Goal: Find specific page/section: Find specific page/section

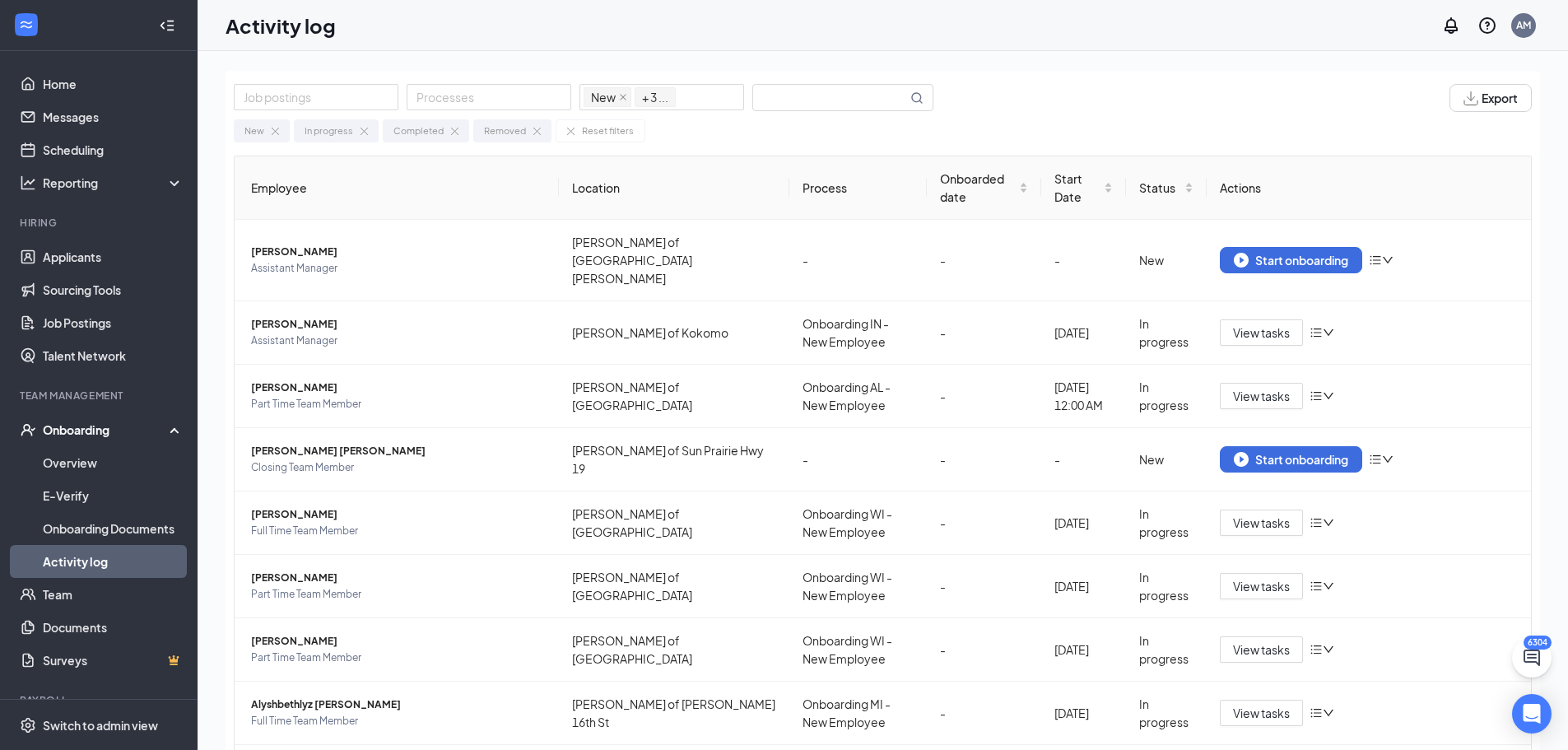
click at [778, 71] on div "Job postings Processes New In progress Completed Removed + 3 ... Export New In …" at bounding box center [882, 113] width 1315 height 85
click at [779, 91] on input "text" at bounding box center [831, 97] width 154 height 26
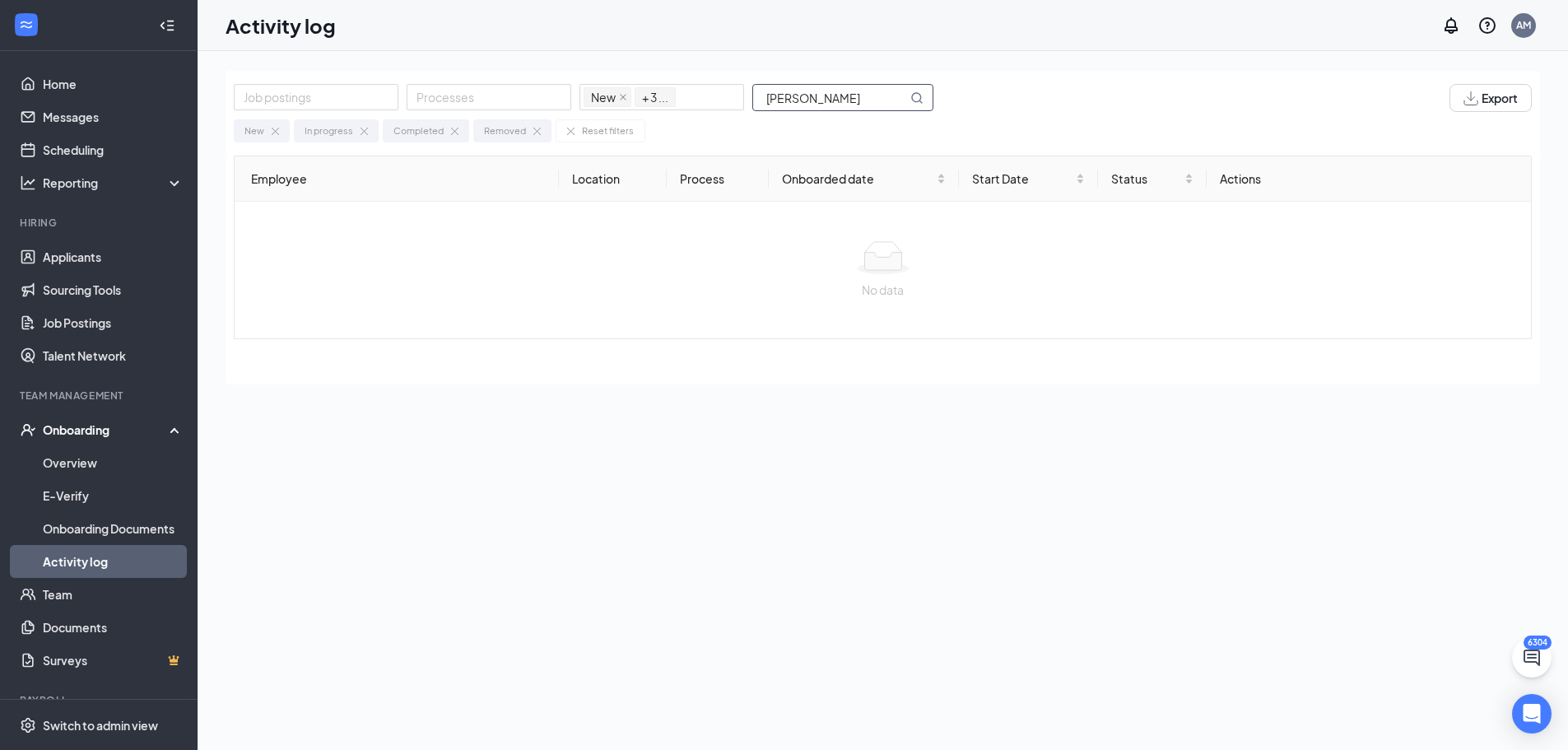
click at [806, 100] on input "[PERSON_NAME]" at bounding box center [831, 97] width 154 height 26
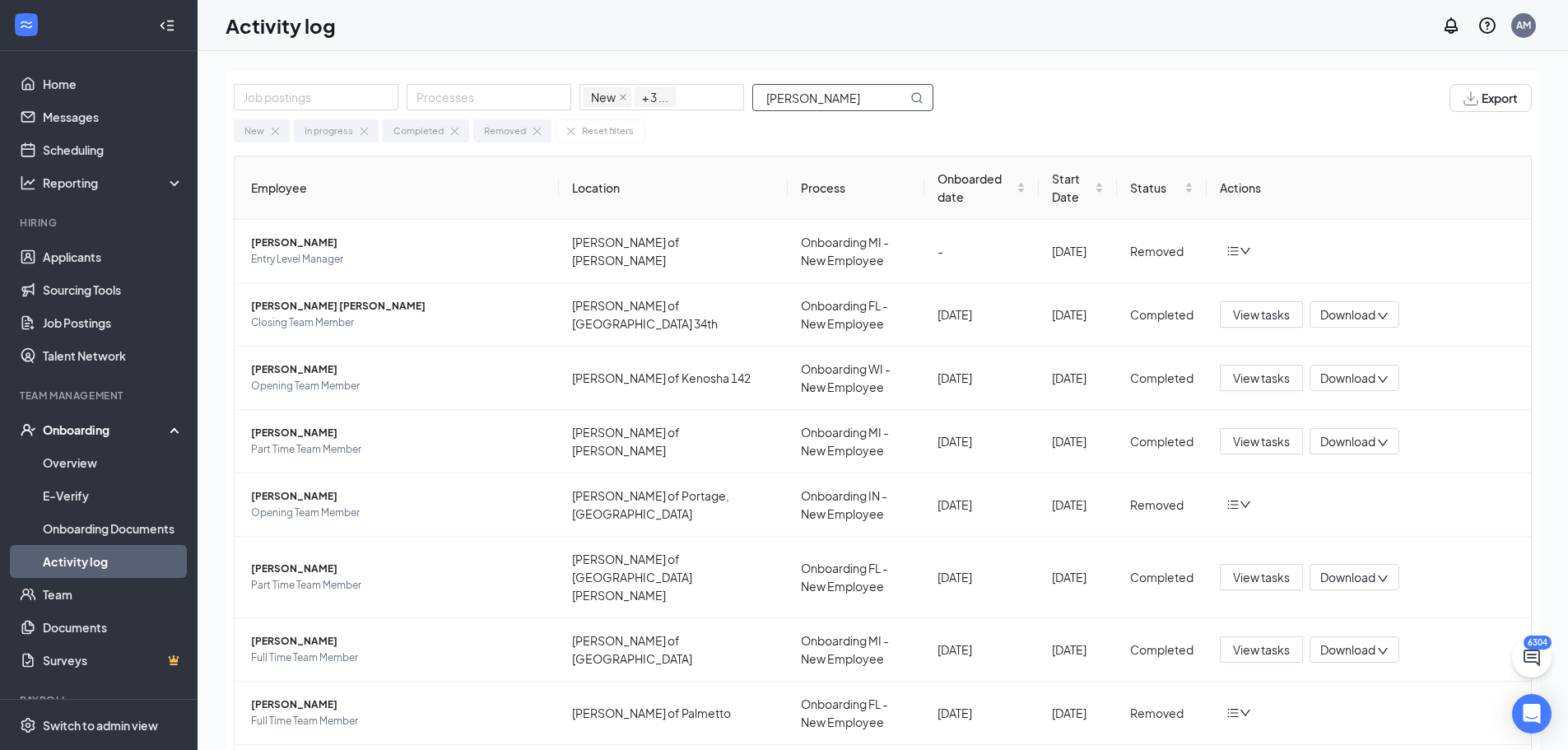
type input "[PERSON_NAME]"
click at [113, 430] on div "Onboarding" at bounding box center [107, 430] width 127 height 17
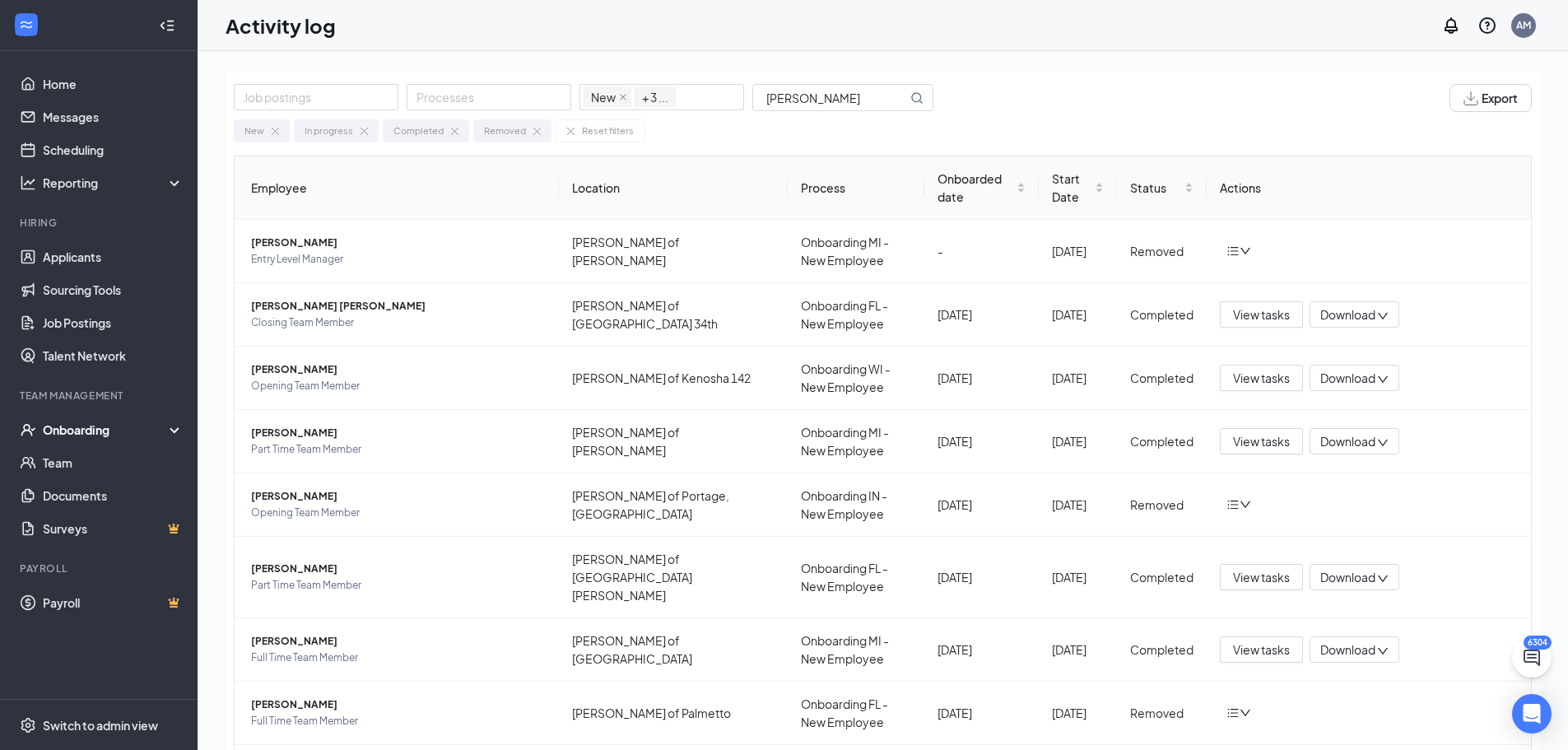
click at [118, 431] on div "Onboarding" at bounding box center [107, 430] width 127 height 17
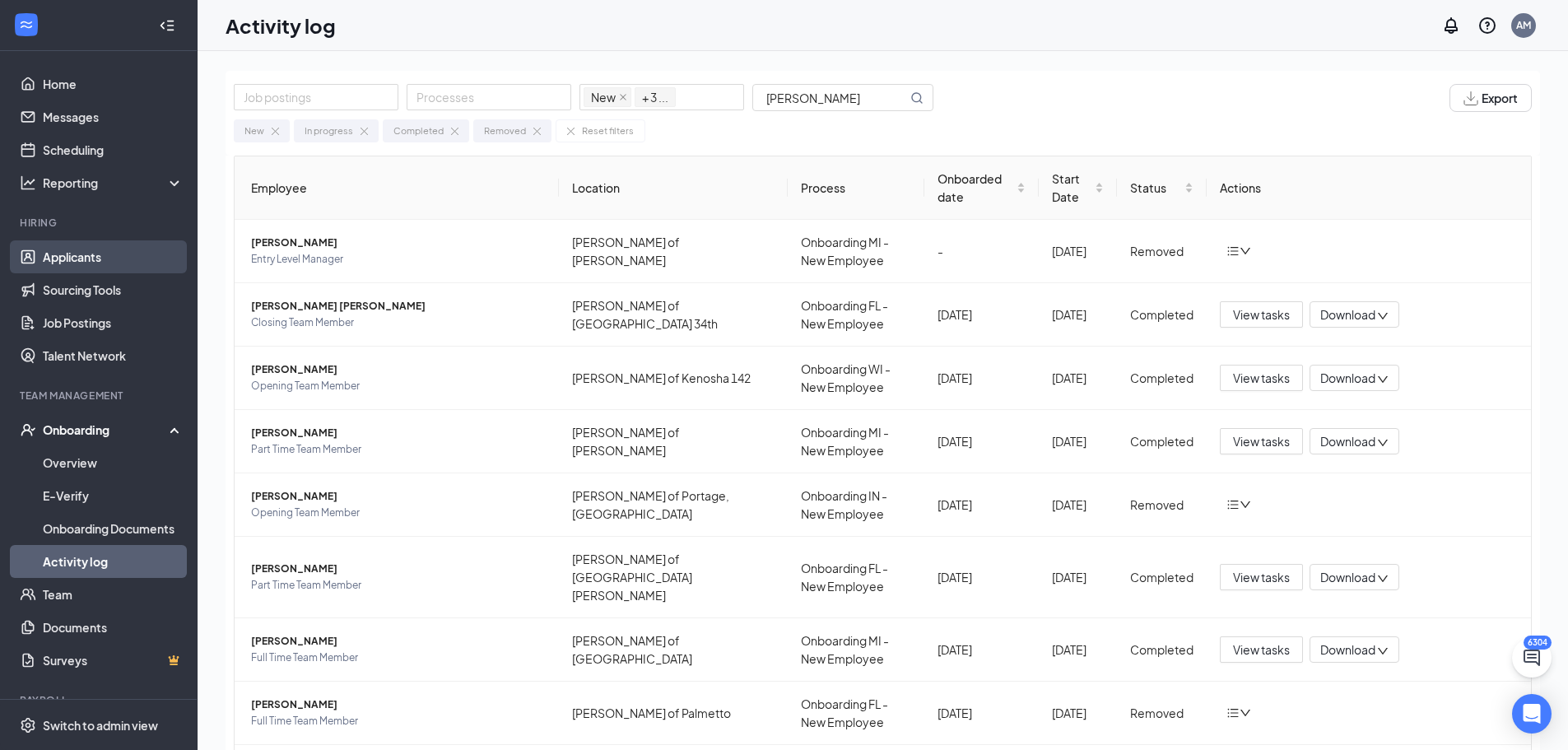
click at [83, 252] on link "Applicants" at bounding box center [113, 257] width 141 height 33
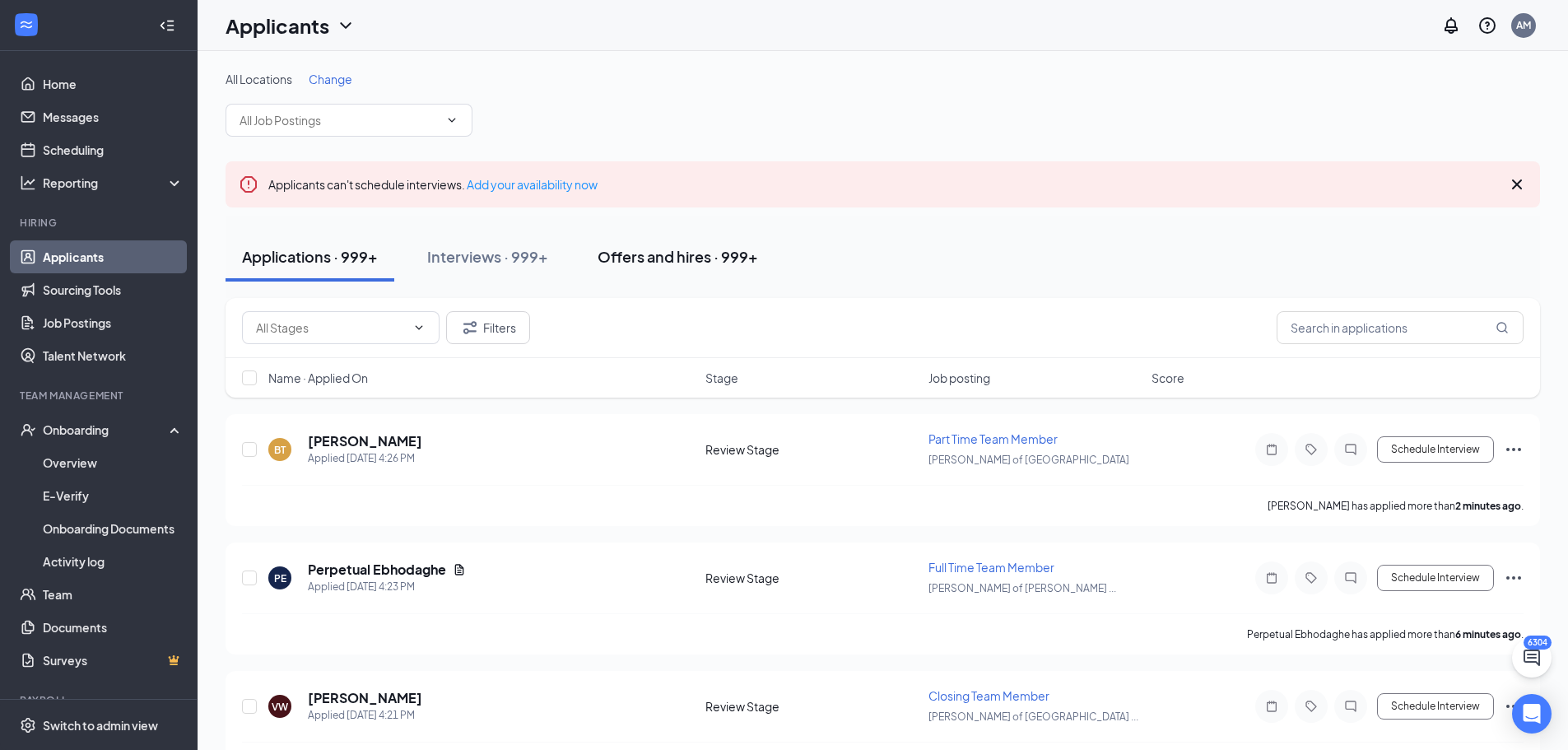
drag, startPoint x: 665, startPoint y: 255, endPoint x: 693, endPoint y: 254, distance: 28.0
click at [666, 254] on div "Offers and hires · 999+" at bounding box center [677, 256] width 161 height 20
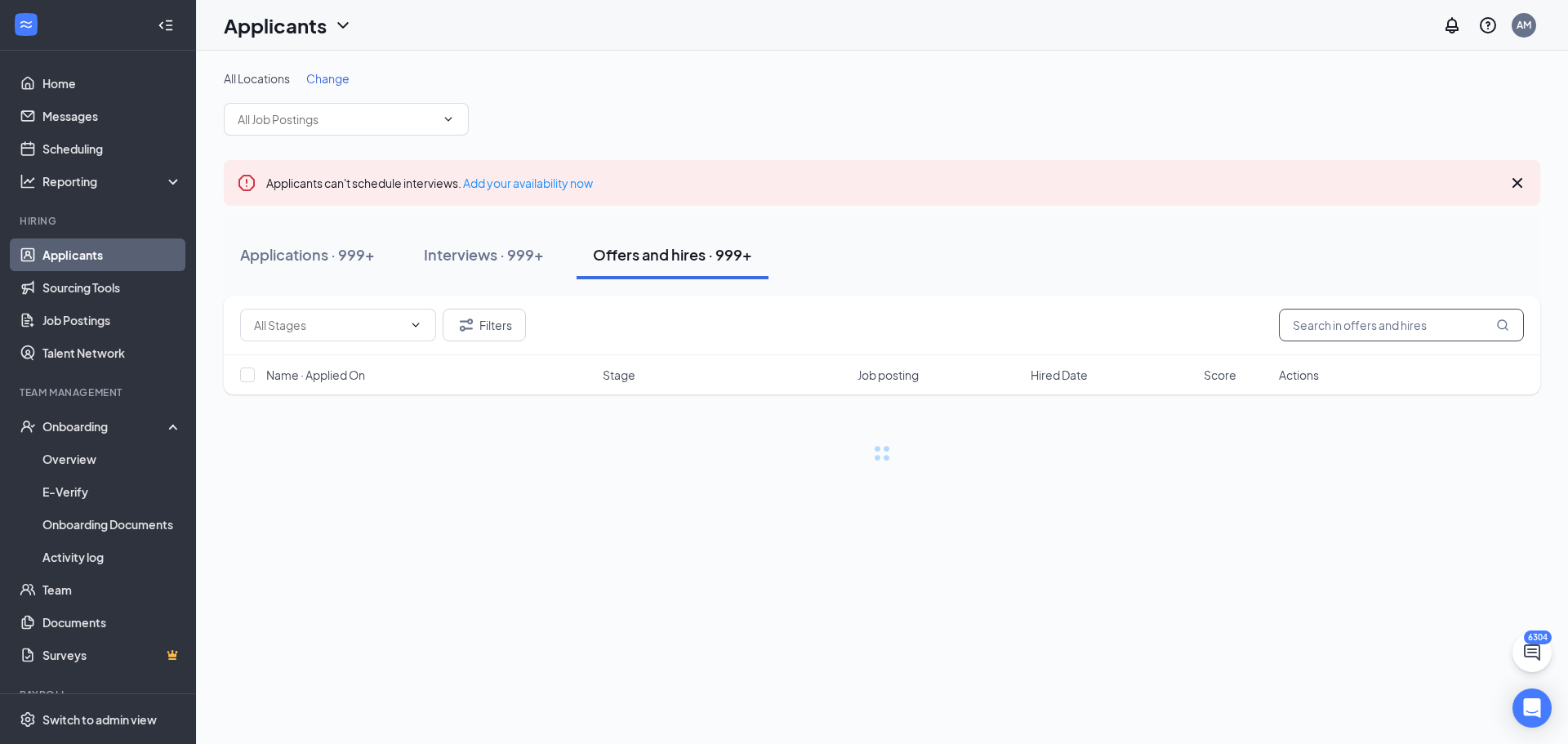
click at [1371, 328] on input "text" at bounding box center [1401, 326] width 245 height 33
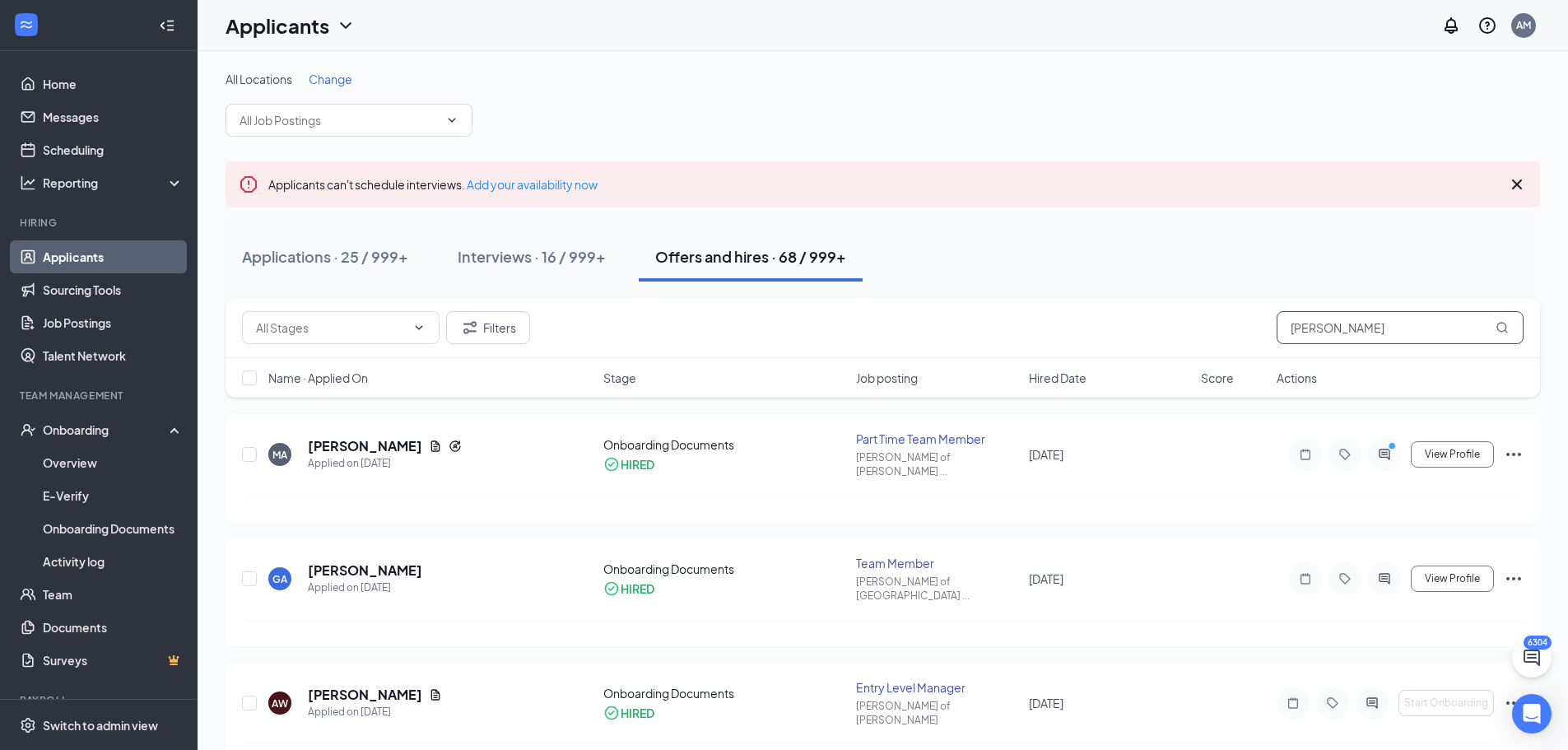
type input "[PERSON_NAME]"
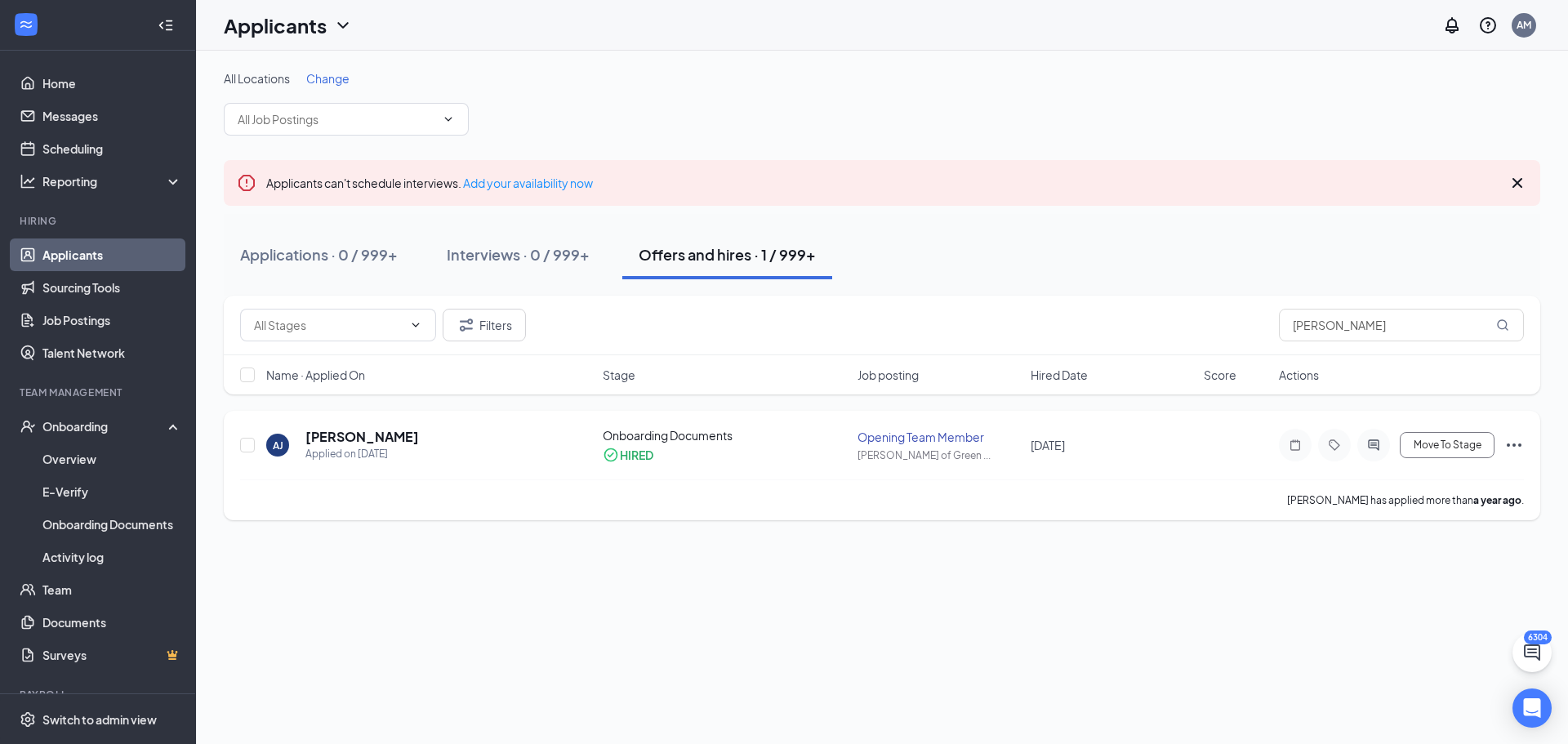
click at [721, 446] on div "Onboarding Documents HIRED" at bounding box center [725, 445] width 245 height 36
drag, startPoint x: 710, startPoint y: 448, endPoint x: 757, endPoint y: 429, distance: 50.7
click at [723, 446] on div "Onboarding Documents HIRED" at bounding box center [725, 445] width 245 height 36
